Goal: Information Seeking & Learning: Learn about a topic

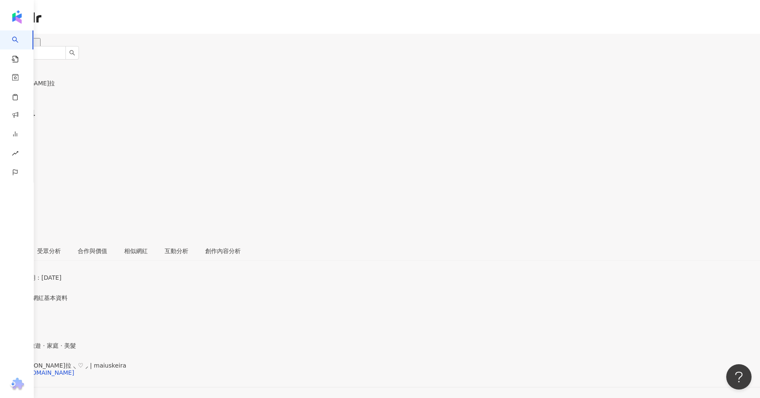
click at [220, 362] on div "𝐊𝐞𝐢𝐫𝐚 凱拉 ⸜ ♡ ⸝ | maiuskeira https://www.instagram.com/maiuskeira/" at bounding box center [380, 379] width 760 height 35
click at [74, 369] on div "https://www.instagram.com/maiuskeira/" at bounding box center [41, 372] width 66 height 7
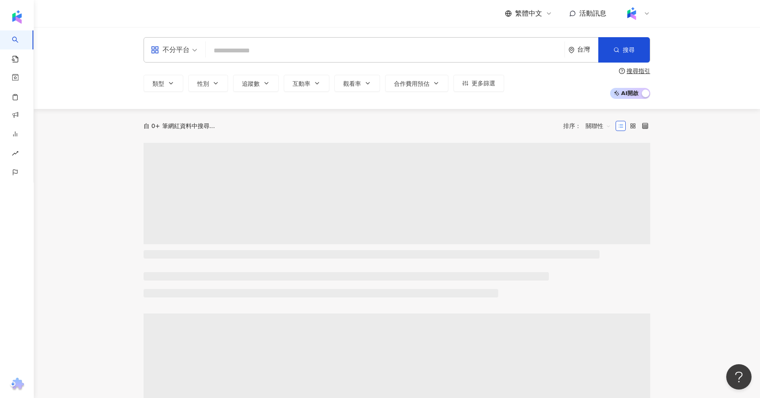
click at [223, 50] on input "search" at bounding box center [385, 51] width 352 height 16
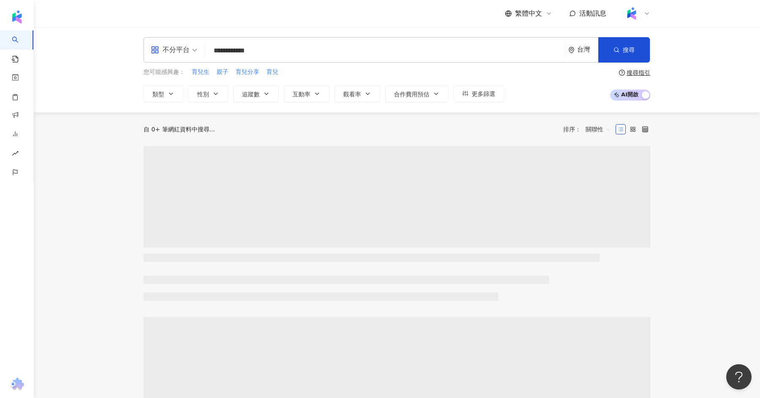
type input "**********"
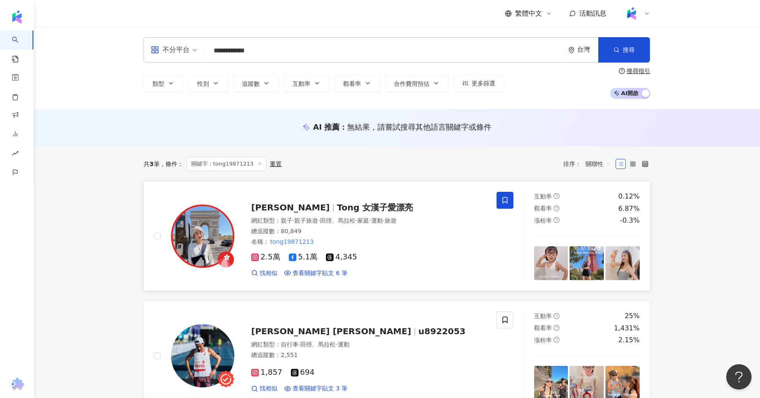
click at [337, 207] on span "Tong 女漢子愛漂亮" at bounding box center [375, 207] width 76 height 10
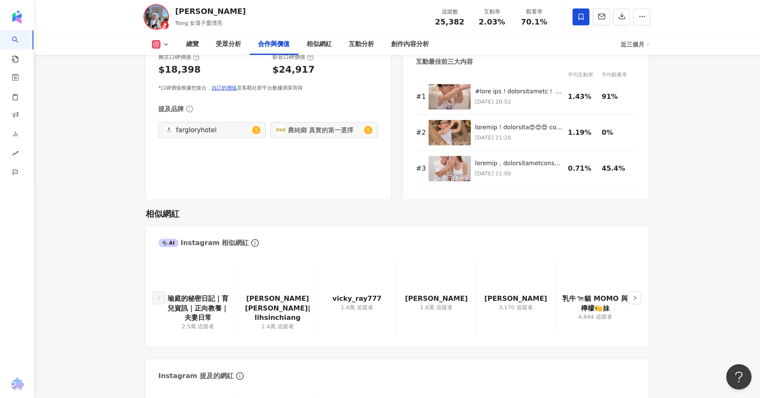
scroll to position [1270, 0]
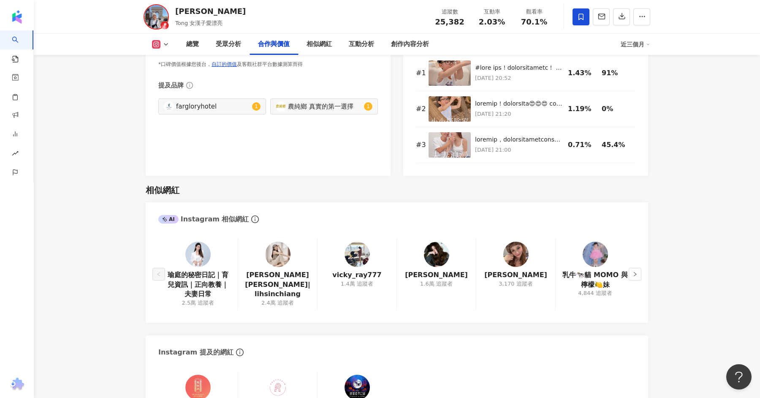
click at [430, 247] on img at bounding box center [436, 254] width 25 height 25
click at [202, 246] on img at bounding box center [197, 254] width 25 height 25
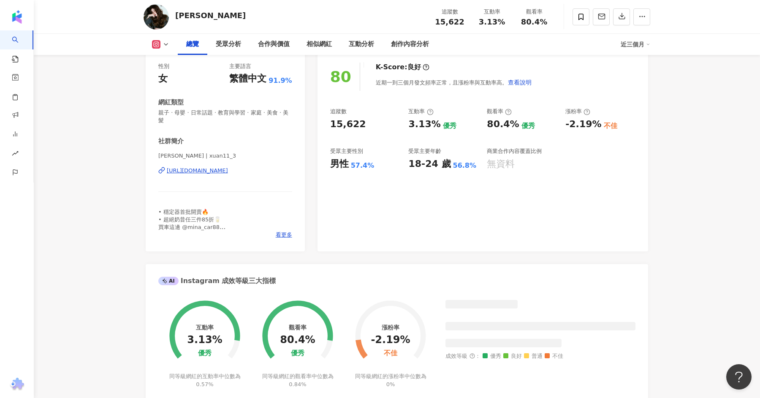
scroll to position [117, 0]
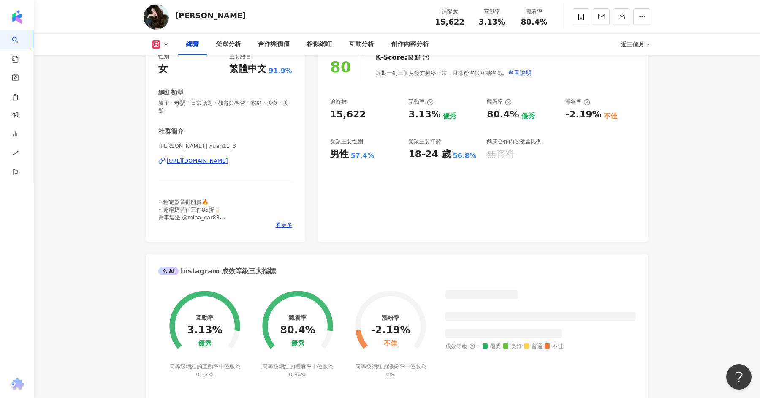
click at [228, 157] on div "https://www.instagram.com/xuan11_3/" at bounding box center [197, 161] width 61 height 8
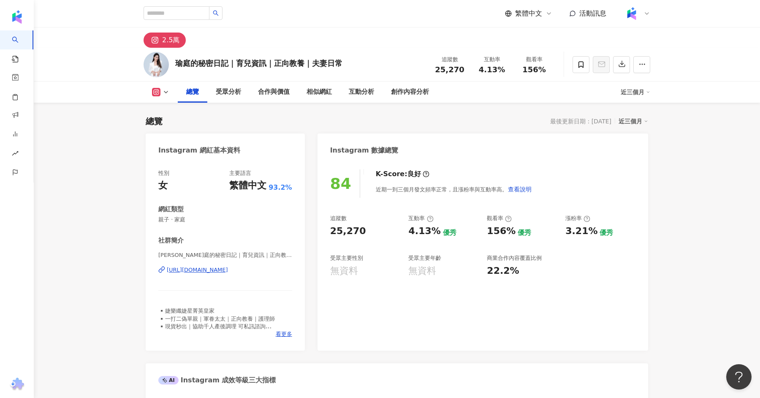
click at [191, 272] on div "https://www.instagram.com/jiamting/" at bounding box center [197, 270] width 61 height 8
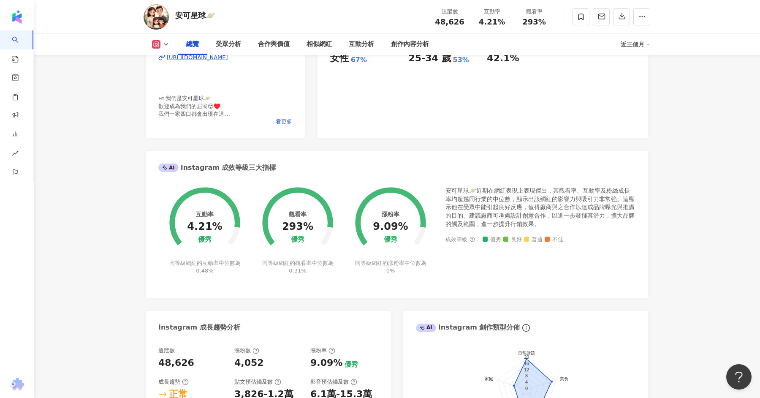
scroll to position [218, 0]
